Goal: Transaction & Acquisition: Purchase product/service

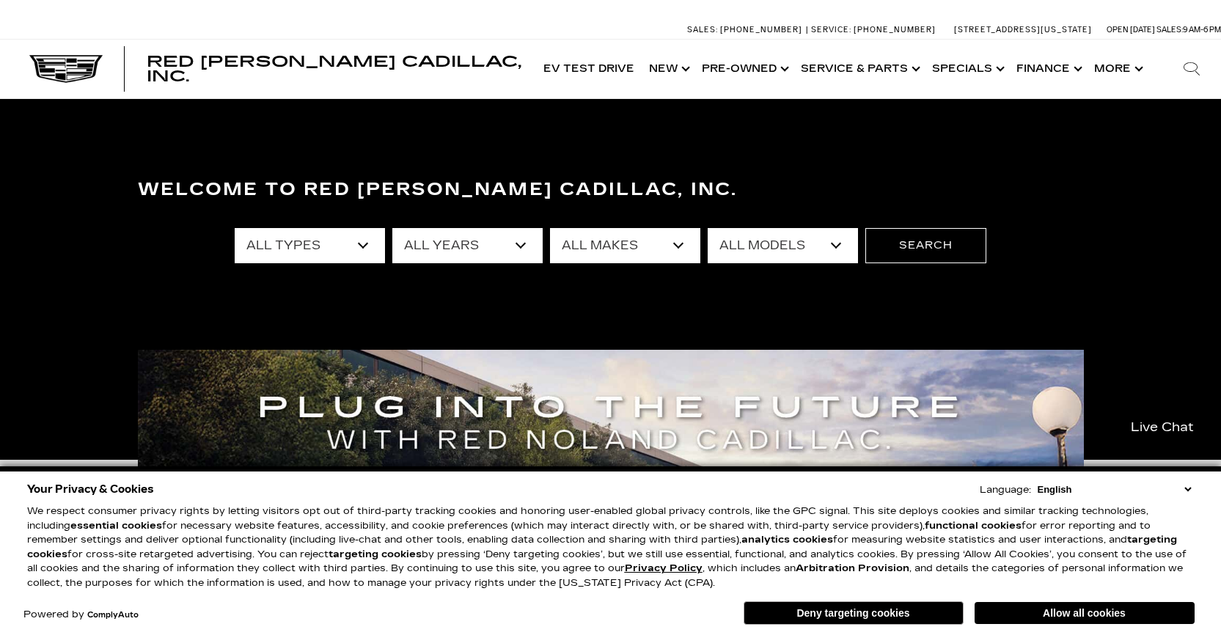
click at [285, 296] on div "Welcome to Red Noland Cadillac, Inc. All Types New Used Certified Used Demo All…" at bounding box center [610, 279] width 1221 height 220
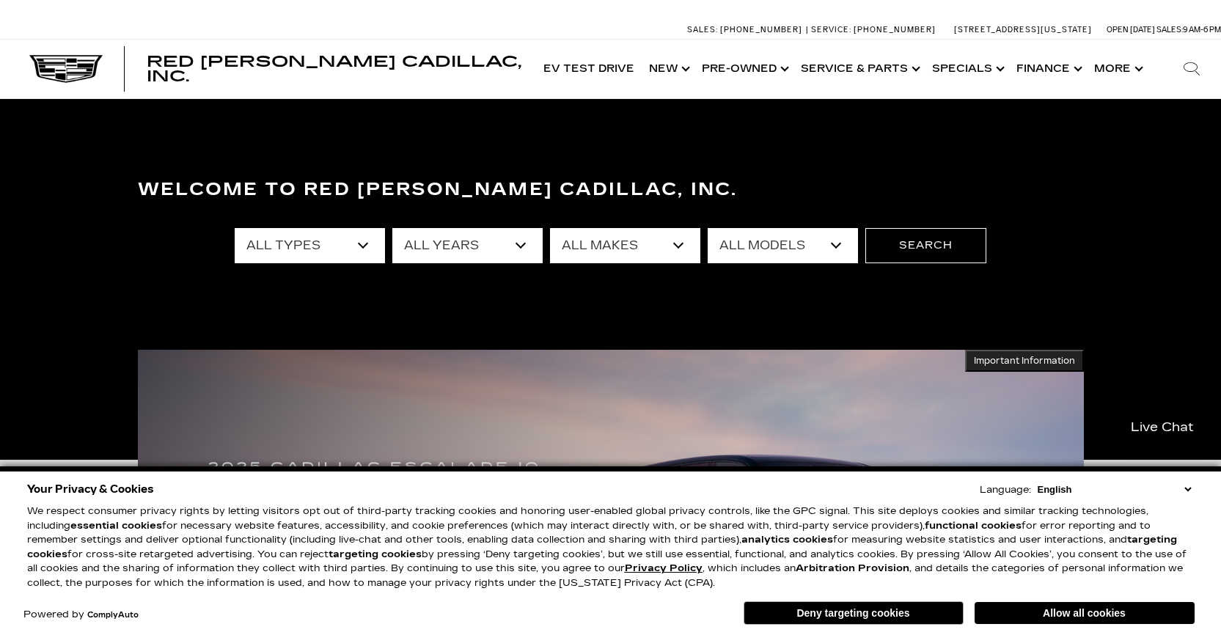
click at [364, 240] on select "All Types New Used Certified Used Demo" at bounding box center [310, 245] width 150 height 35
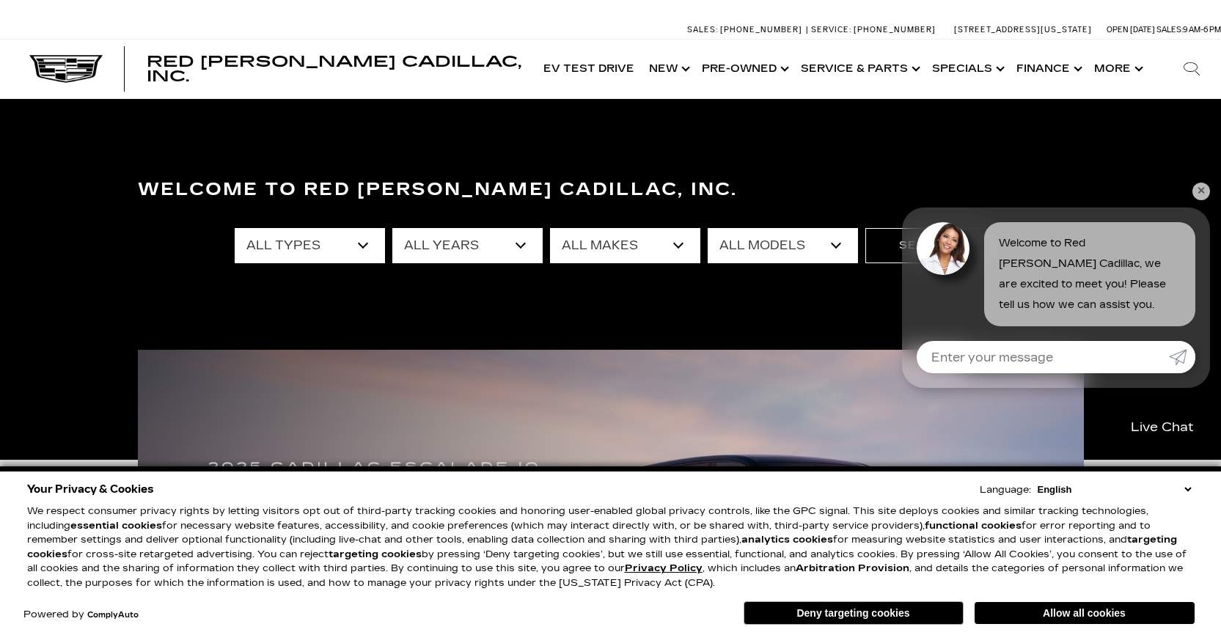
click at [364, 246] on select "All Types New Used Certified Used Demo" at bounding box center [310, 245] width 150 height 35
select select "New"
click at [235, 228] on select "All Types New Used Certified Used Demo" at bounding box center [310, 245] width 150 height 35
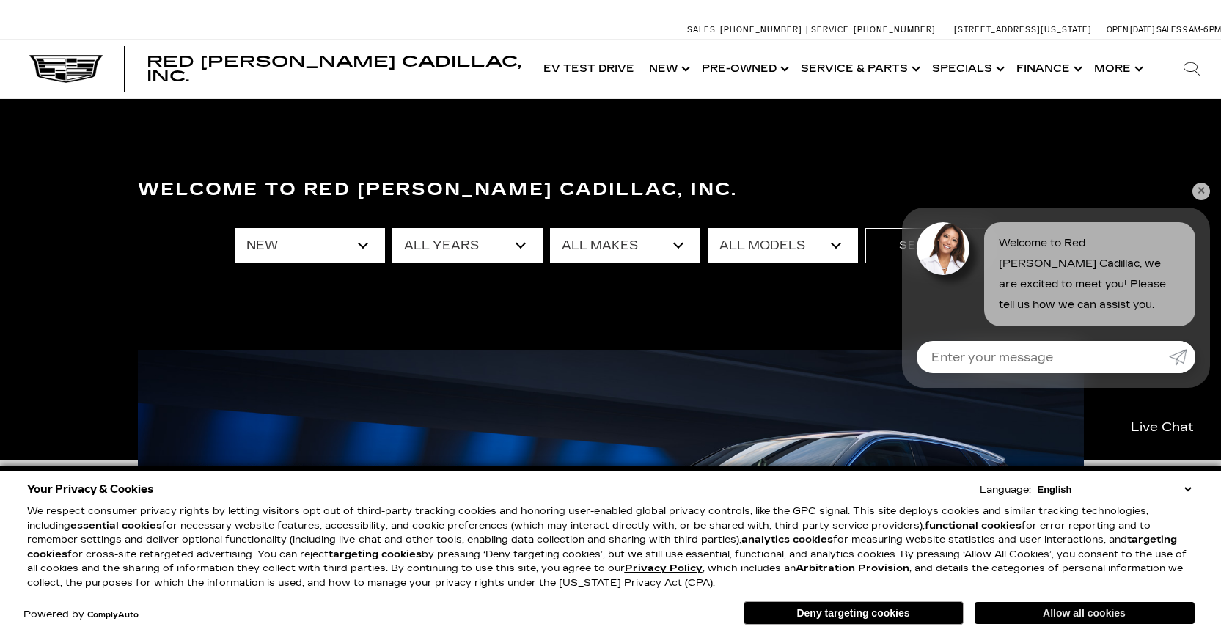
click at [1030, 616] on button "Allow all cookies" at bounding box center [1084, 613] width 220 height 22
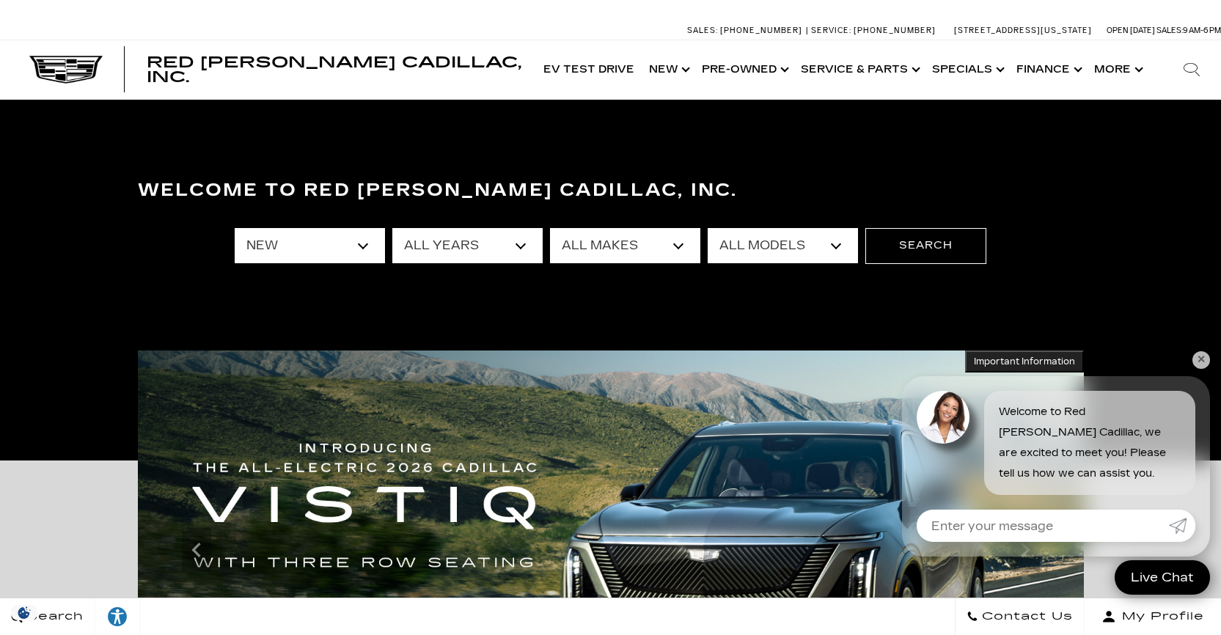
click at [678, 244] on select "All Makes Cadillac" at bounding box center [625, 245] width 150 height 35
select select "Cadillac"
click at [550, 228] on select "All Makes Cadillac" at bounding box center [625, 245] width 150 height 35
click at [834, 241] on select "All Models CT4 CT5 Escalade Escalade ESV ESCALADE IQ ESCALADE IQL LYRIQ OPTIQ V…" at bounding box center [783, 245] width 150 height 35
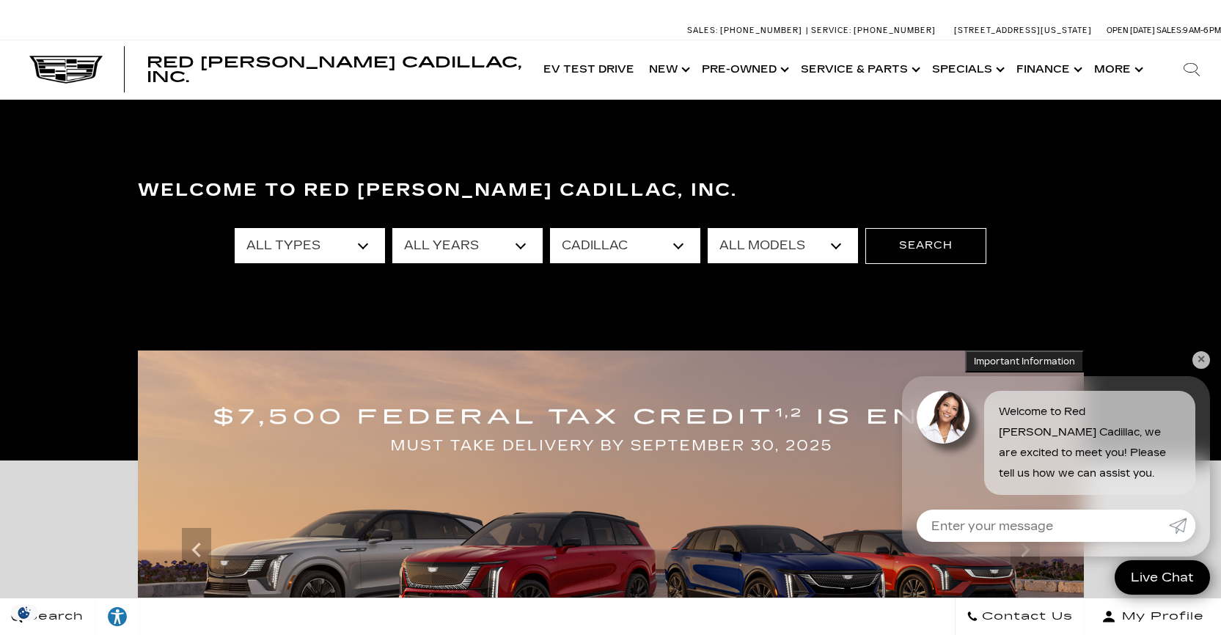
select select "Escalade"
click at [708, 228] on select "All Models CT4 CT5 Escalade Escalade ESV ESCALADE IQ ESCALADE IQL LYRIQ OPTIQ V…" at bounding box center [783, 245] width 150 height 35
click at [938, 243] on button "Search" at bounding box center [925, 245] width 121 height 35
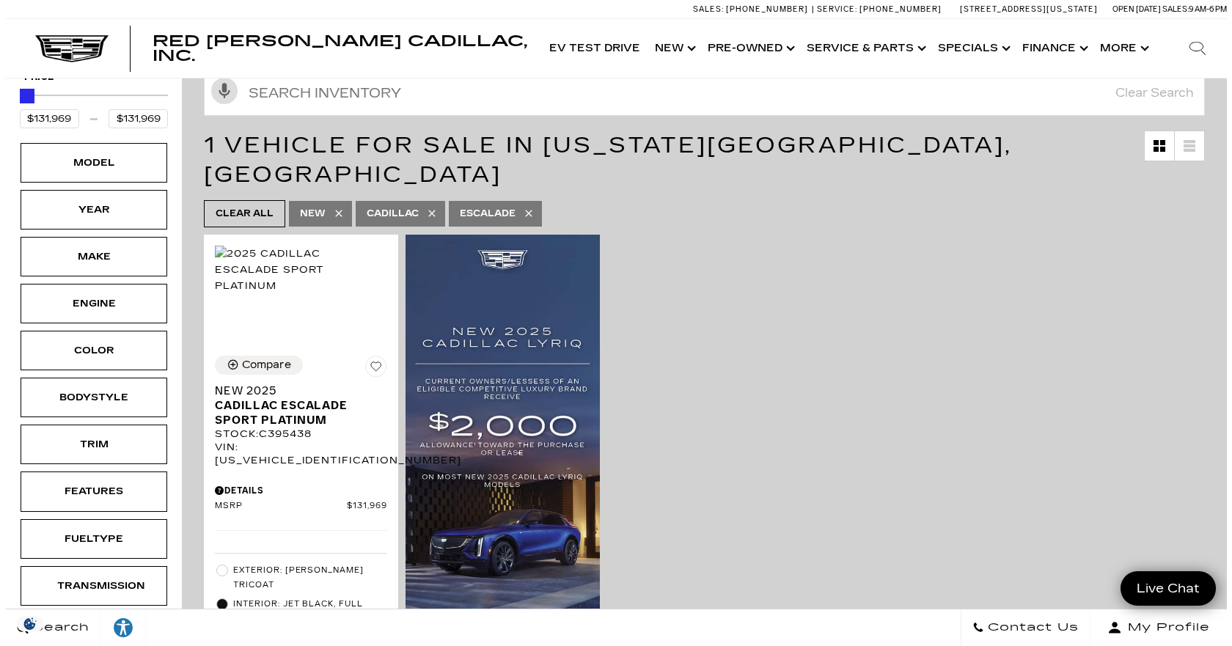
scroll to position [220, 0]
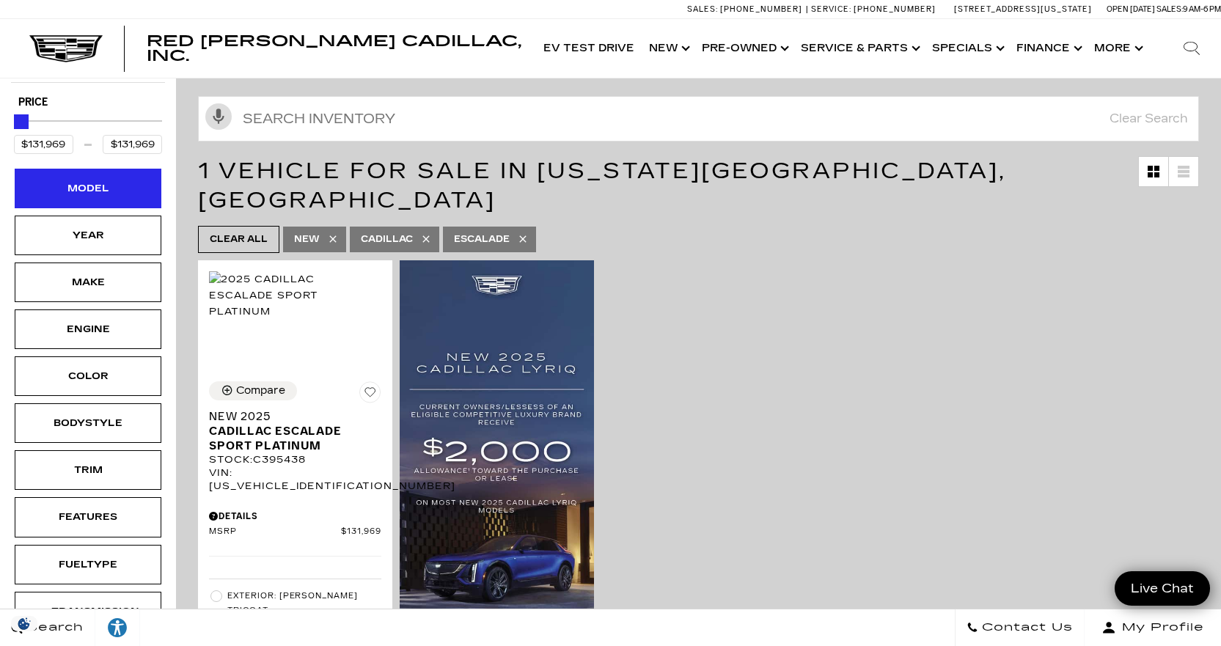
click at [114, 180] on div "Model" at bounding box center [88, 189] width 147 height 40
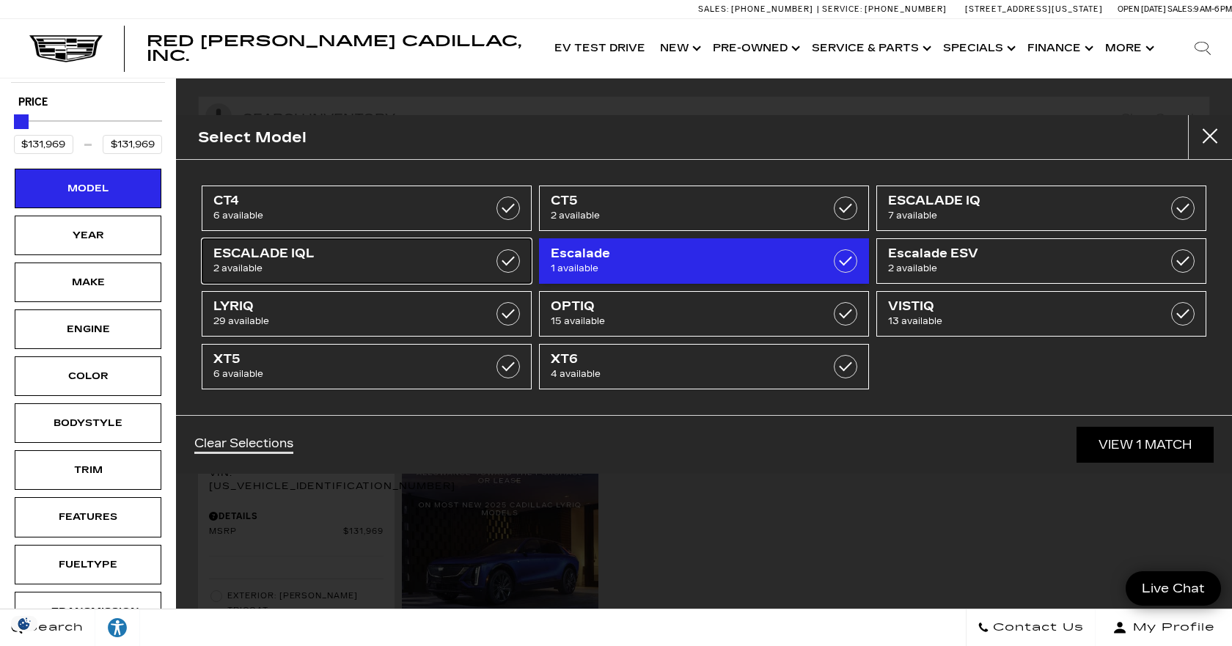
click at [493, 265] on link "ESCALADE IQL 2 available" at bounding box center [367, 260] width 330 height 45
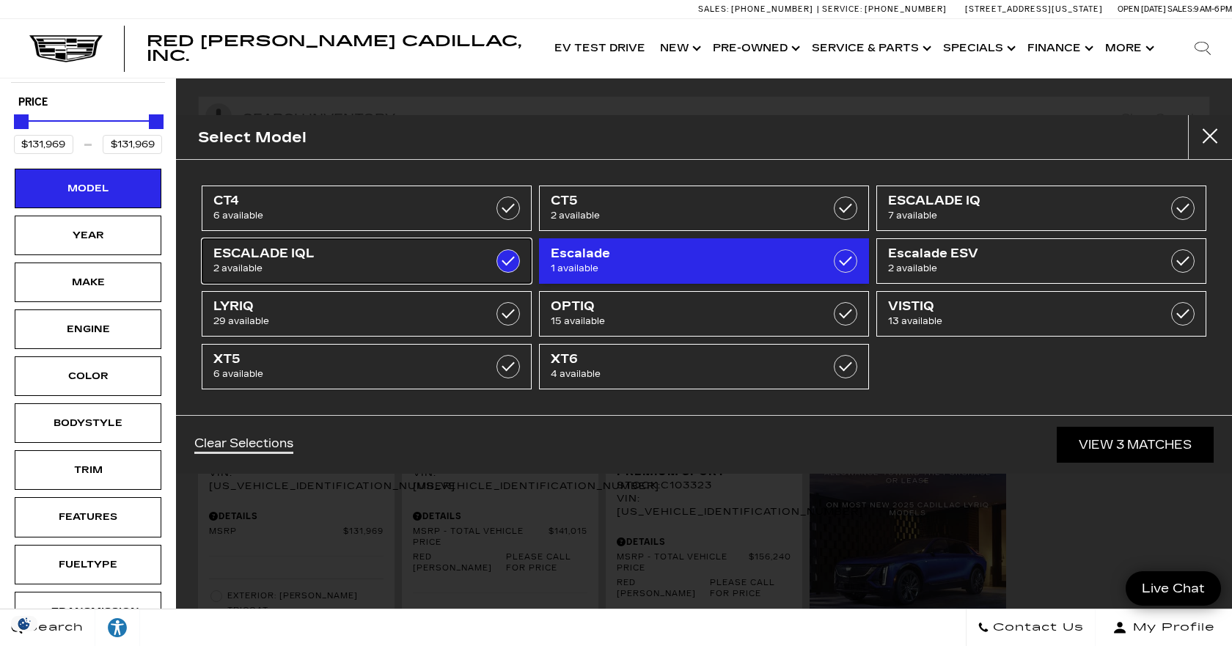
type input "$156,240"
checkbox input "true"
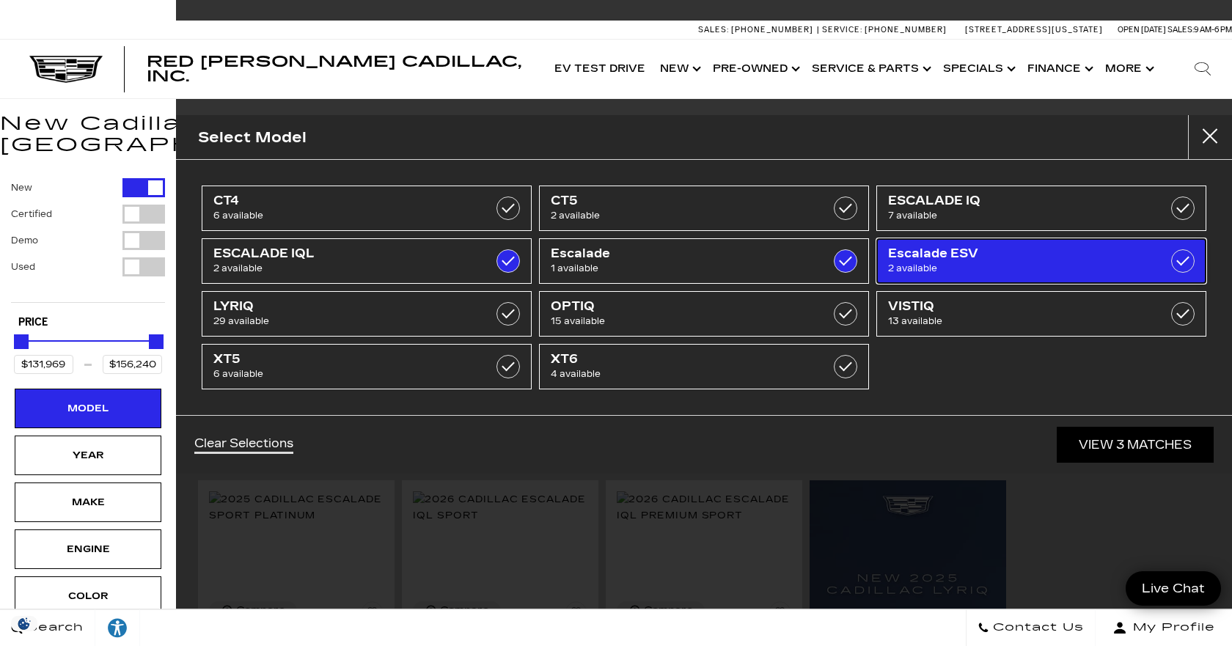
click at [1183, 260] on label at bounding box center [1182, 260] width 23 height 23
type input "$129,320"
checkbox input "true"
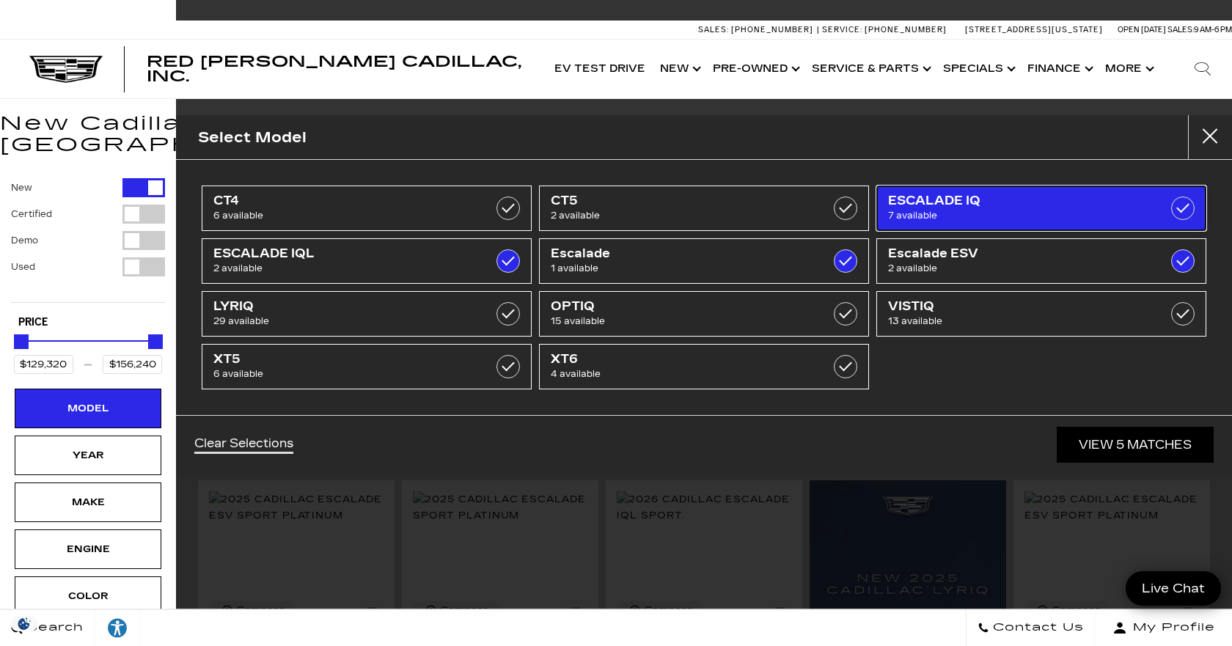
click at [1185, 214] on label at bounding box center [1182, 208] width 23 height 23
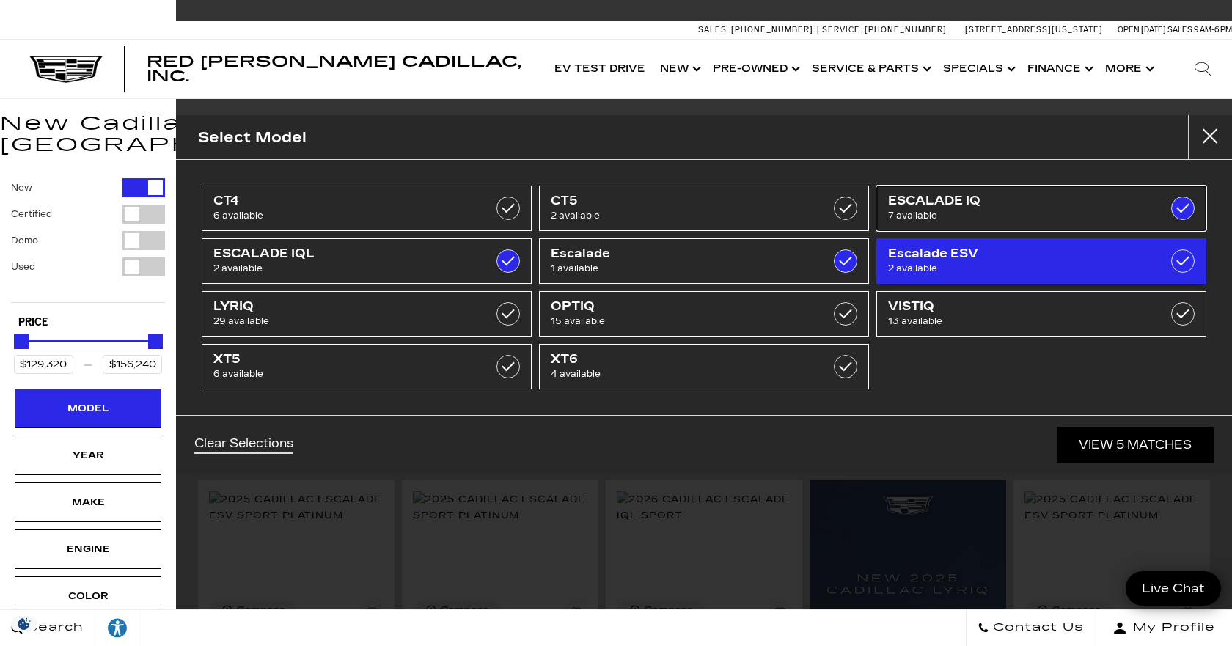
type input "$158,810"
checkbox input "true"
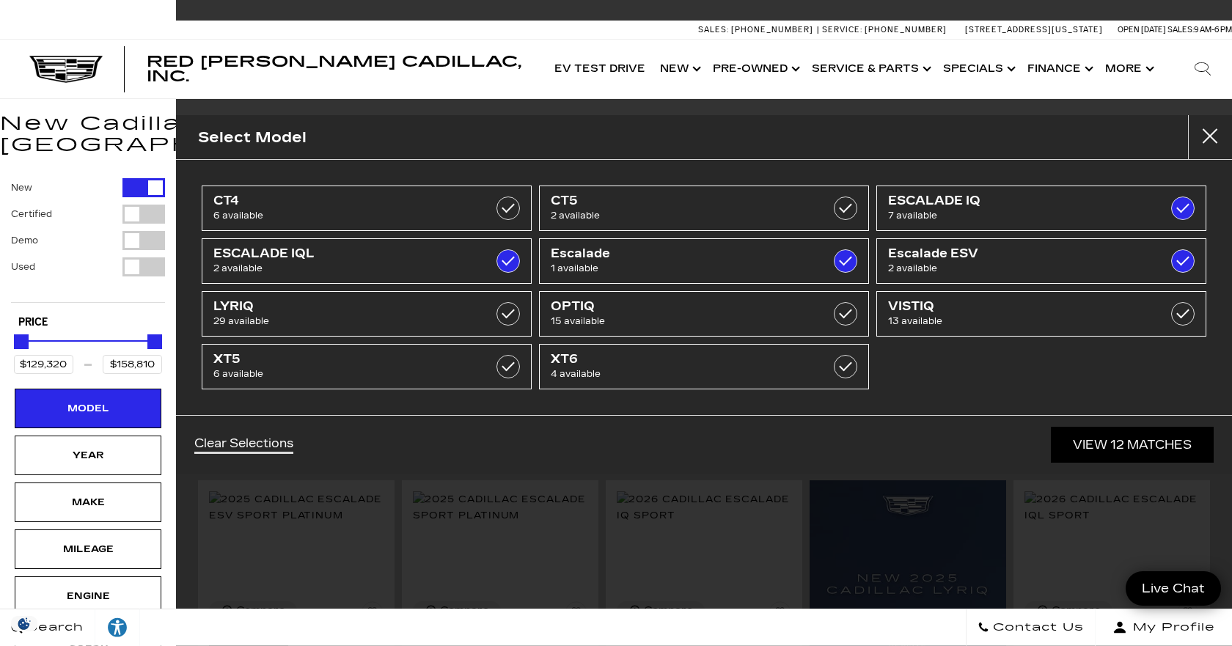
click at [491, 436] on div "Clear Selections View 12 Matches" at bounding box center [704, 444] width 1056 height 59
click at [922, 363] on ul "CT4 6 available CT5 2 available ESCALADE IQ 7 available ESCALADE IQL 2 availabl…" at bounding box center [704, 287] width 1012 height 211
click at [1209, 133] on button "Close" at bounding box center [1210, 137] width 44 height 44
